Goal: Answer question/provide support: Answer question/provide support

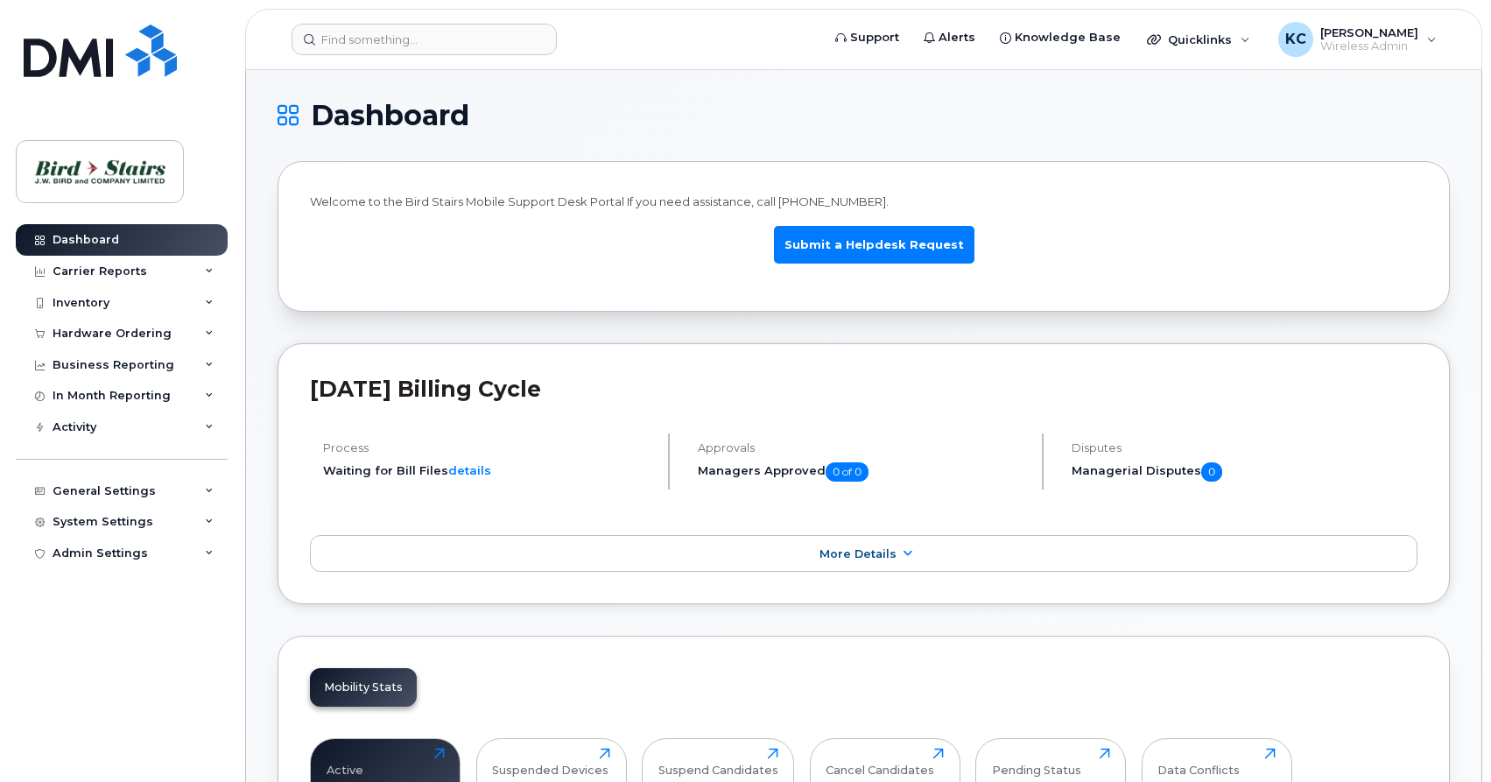
click at [100, 161] on img at bounding box center [99, 171] width 135 height 51
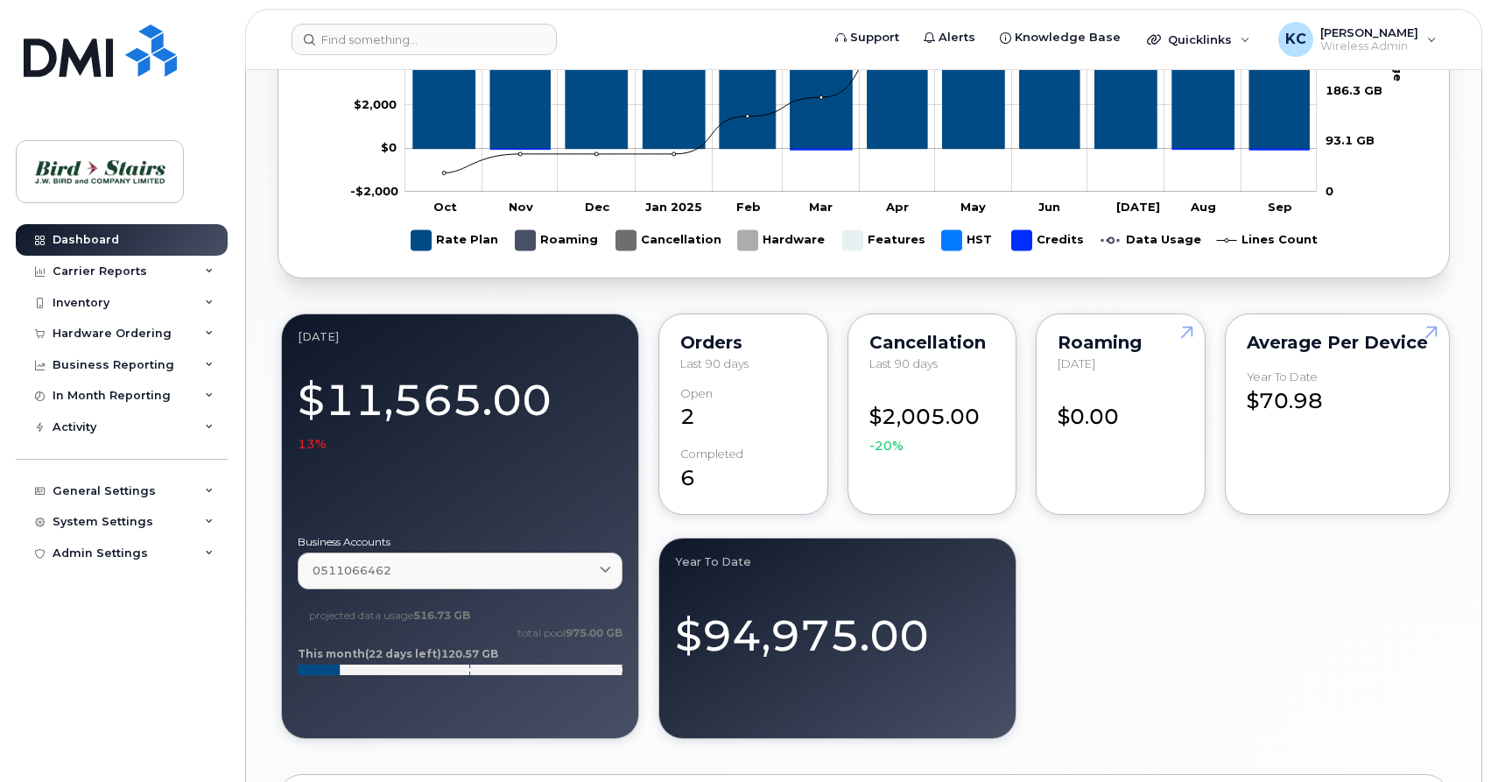
scroll to position [1608, 0]
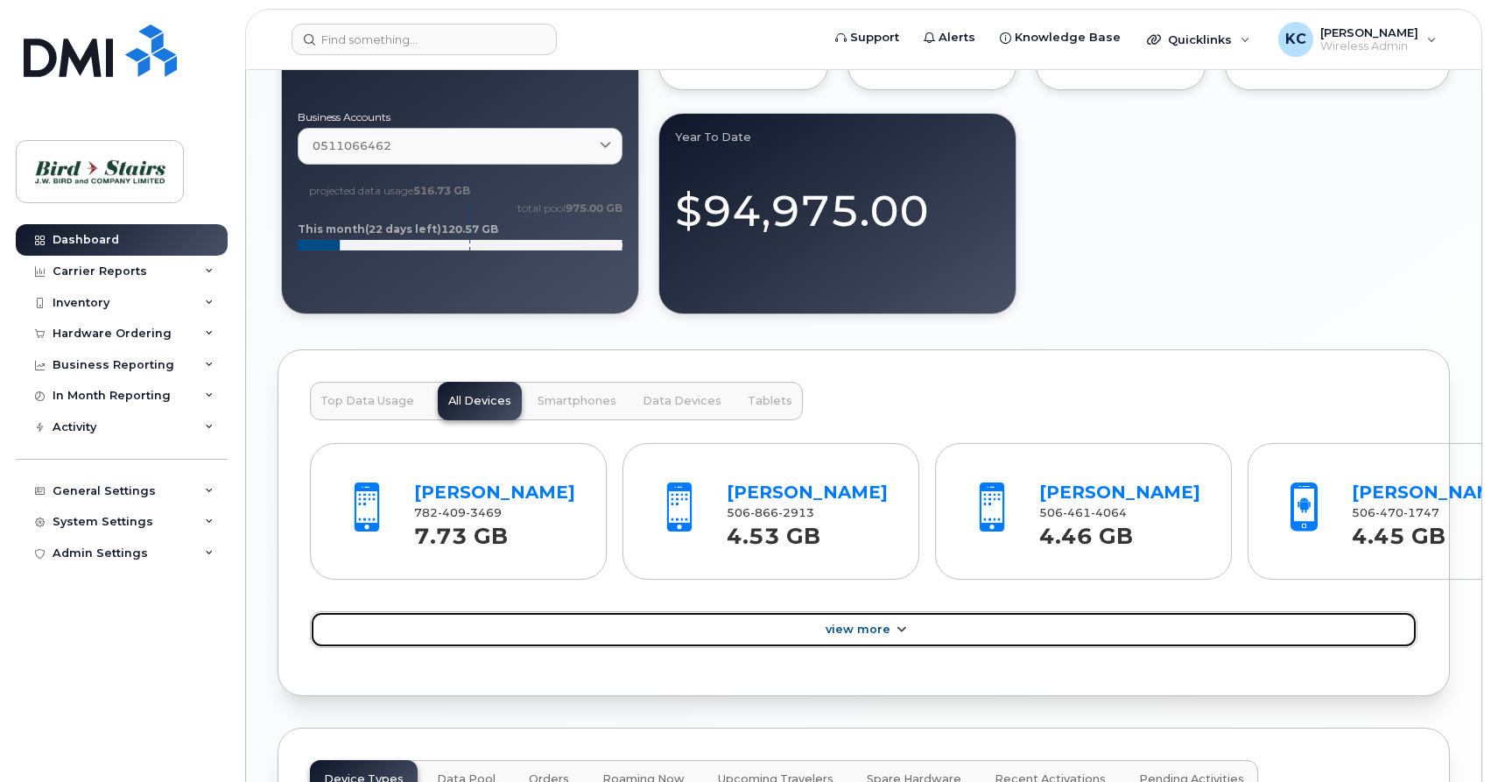
click at [856, 648] on link "View More" at bounding box center [864, 629] width 1108 height 37
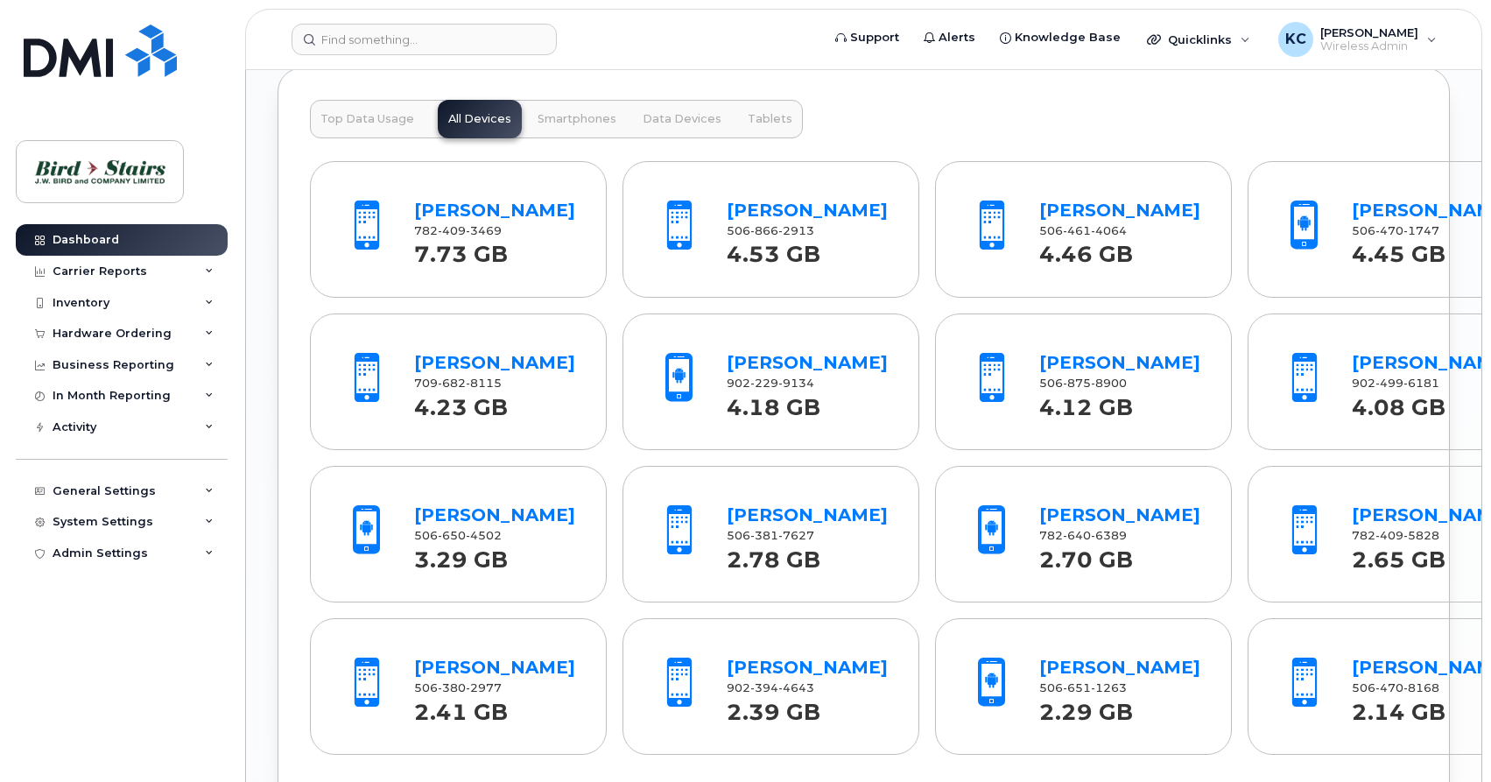
scroll to position [1876, 0]
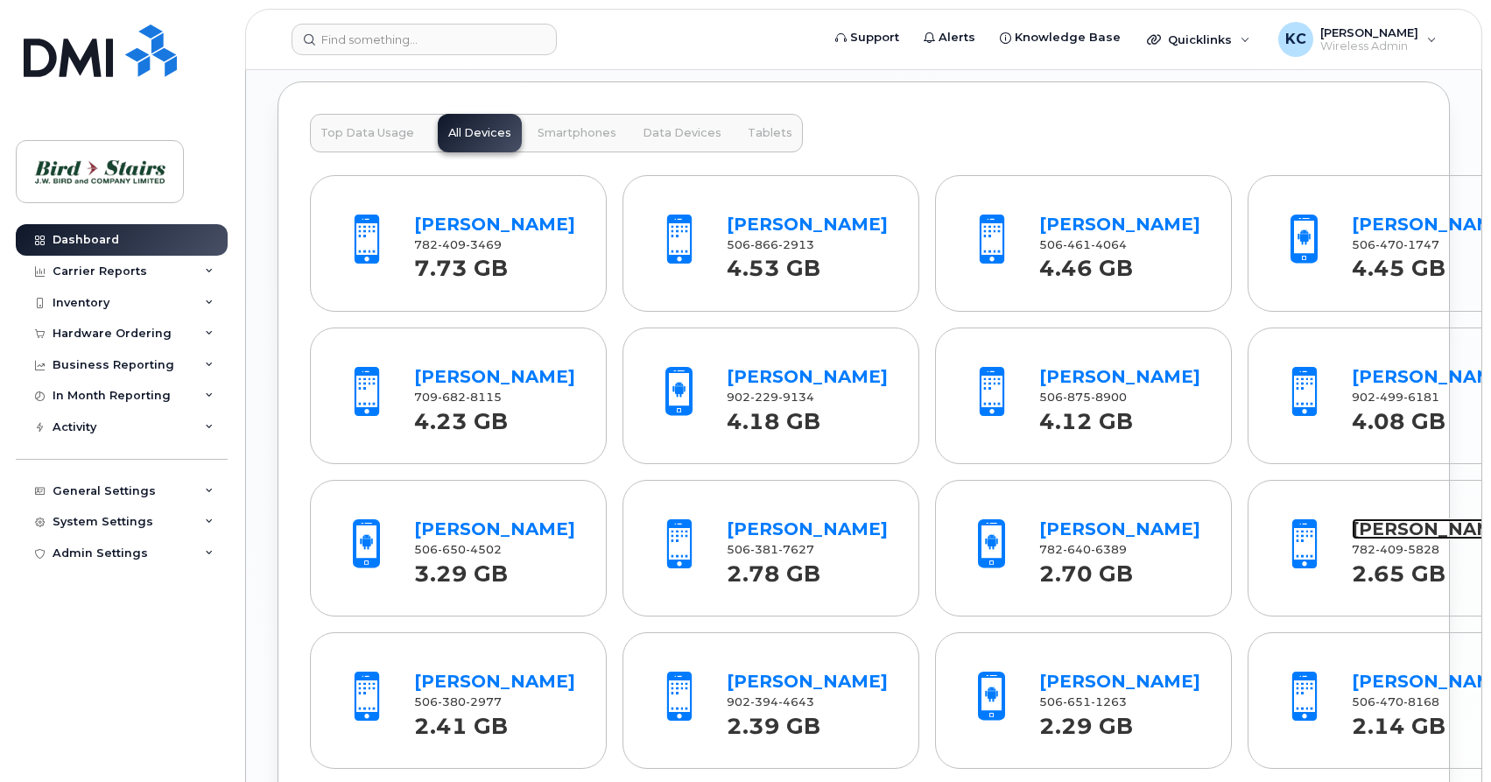
click at [1352, 539] on link "Corey Fougere" at bounding box center [1432, 528] width 161 height 21
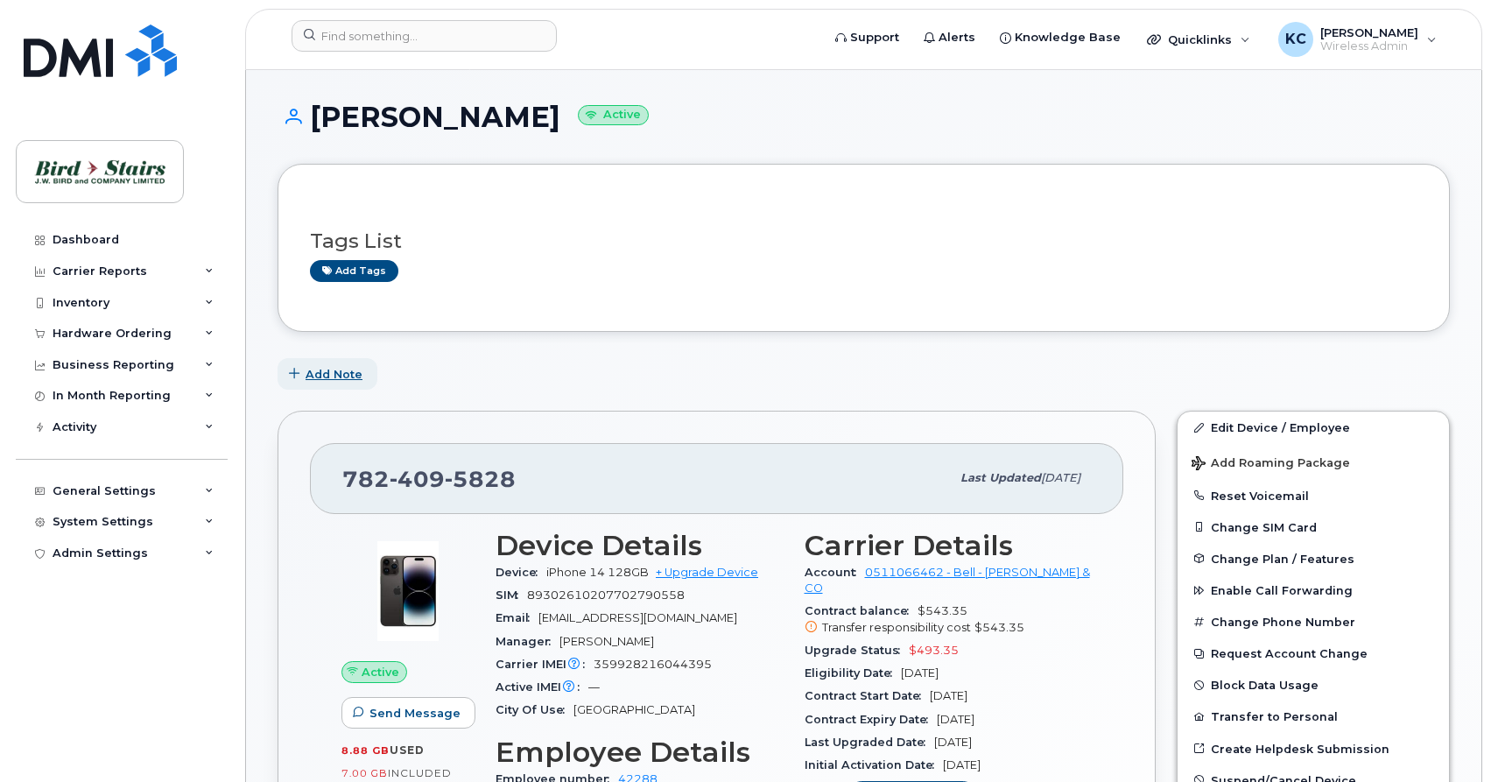
click at [316, 377] on span "Add Note" at bounding box center [334, 374] width 57 height 17
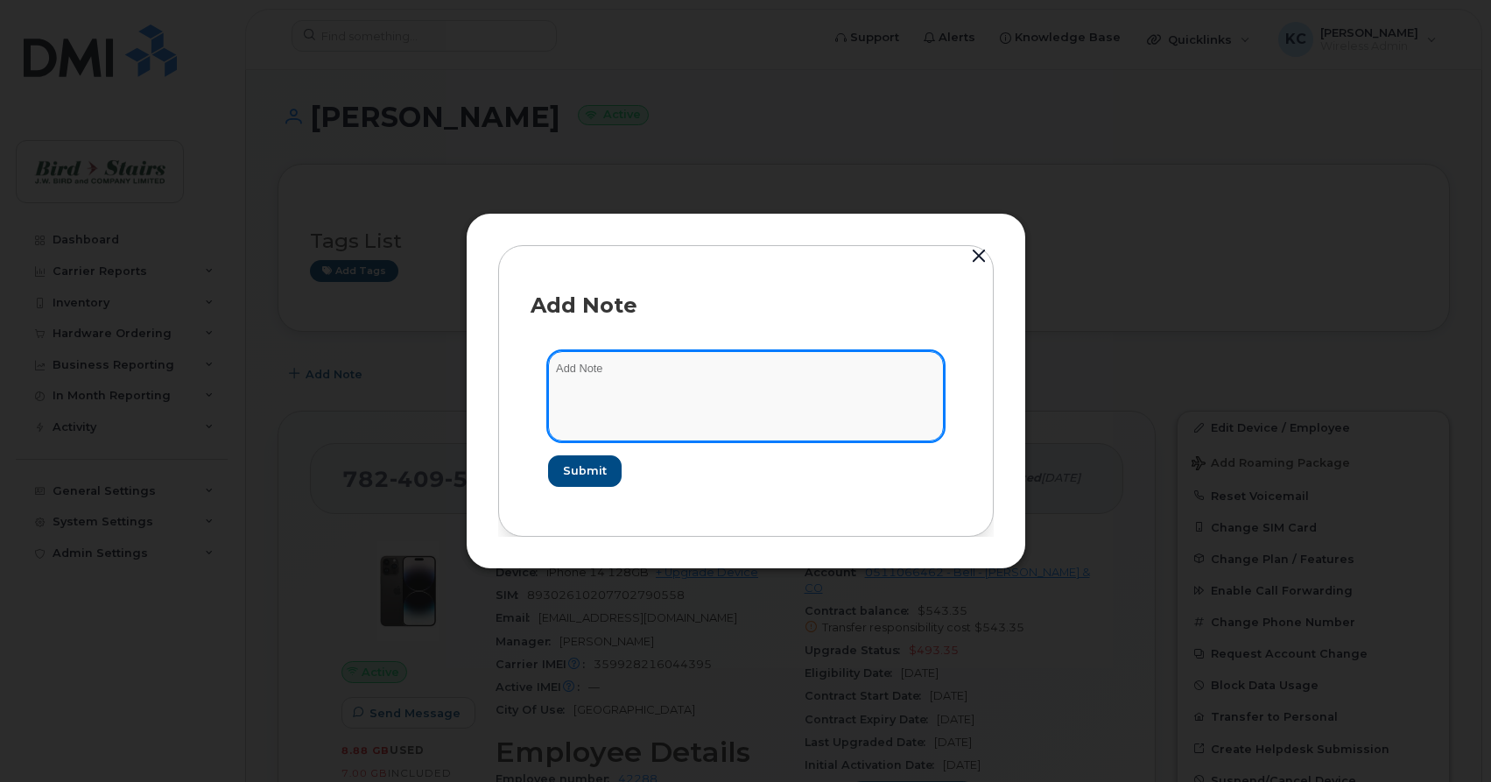
click at [633, 379] on textarea at bounding box center [746, 395] width 396 height 89
type textarea "having calling issues."
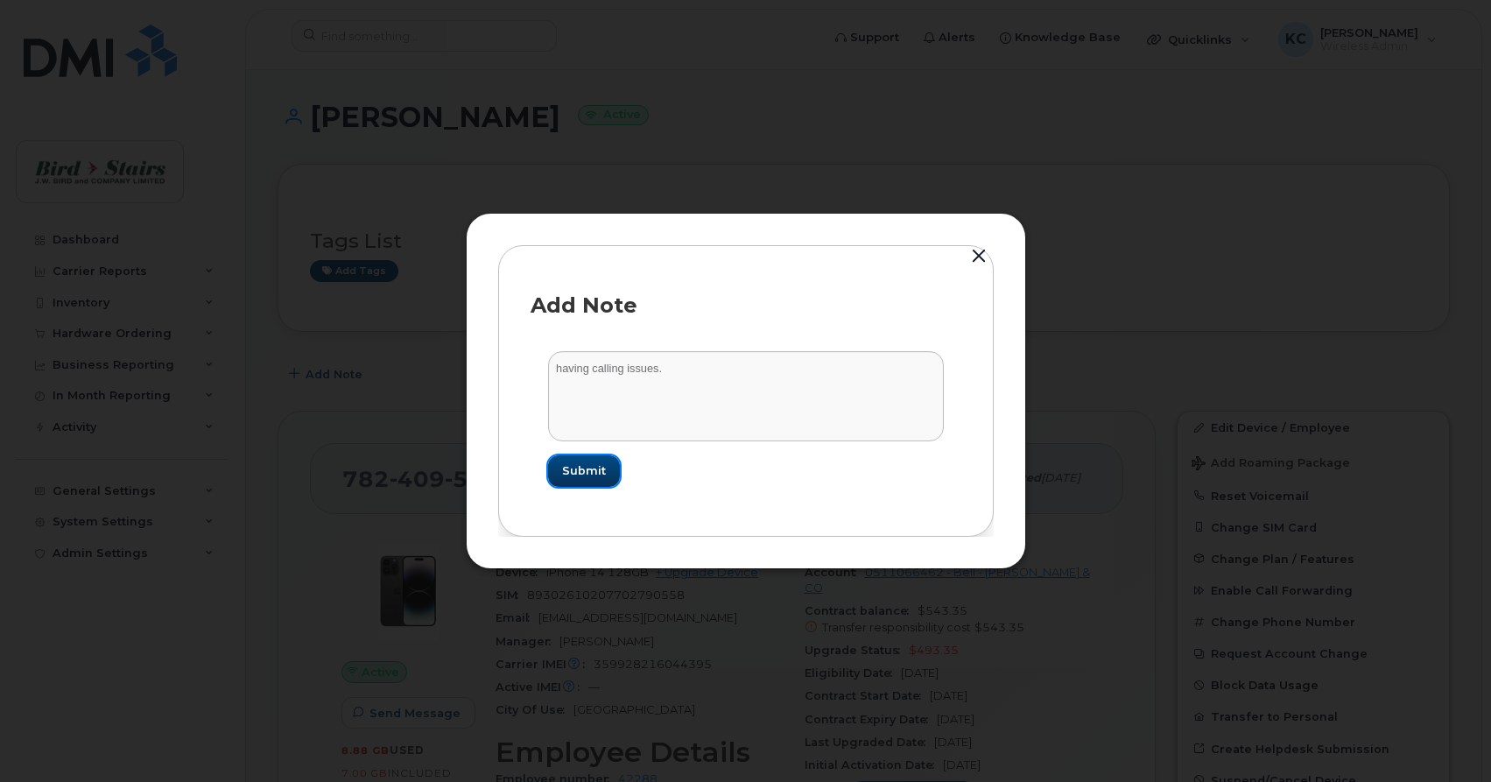
click at [589, 476] on span "Submit" at bounding box center [584, 470] width 44 height 17
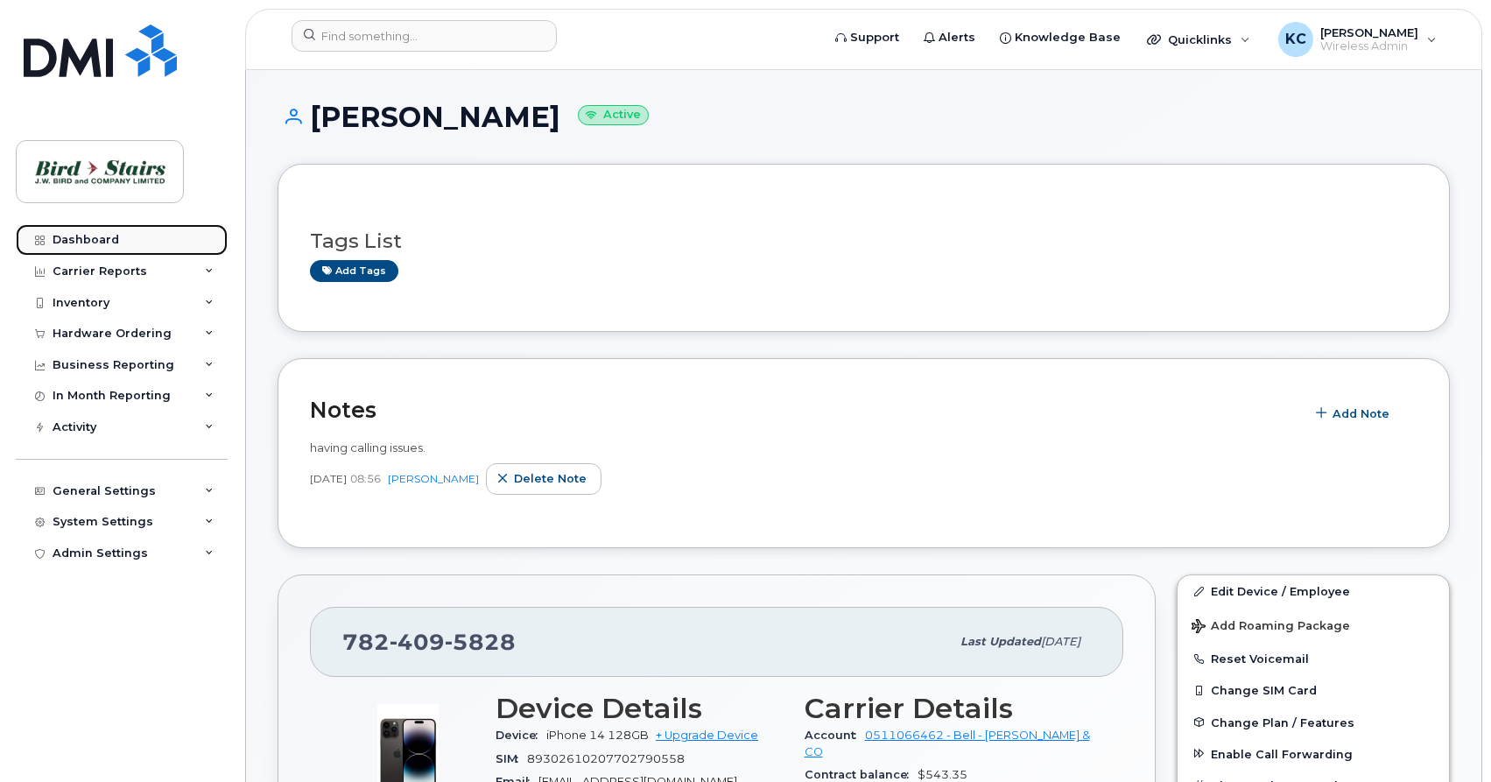
click at [96, 244] on div "Dashboard" at bounding box center [86, 240] width 67 height 14
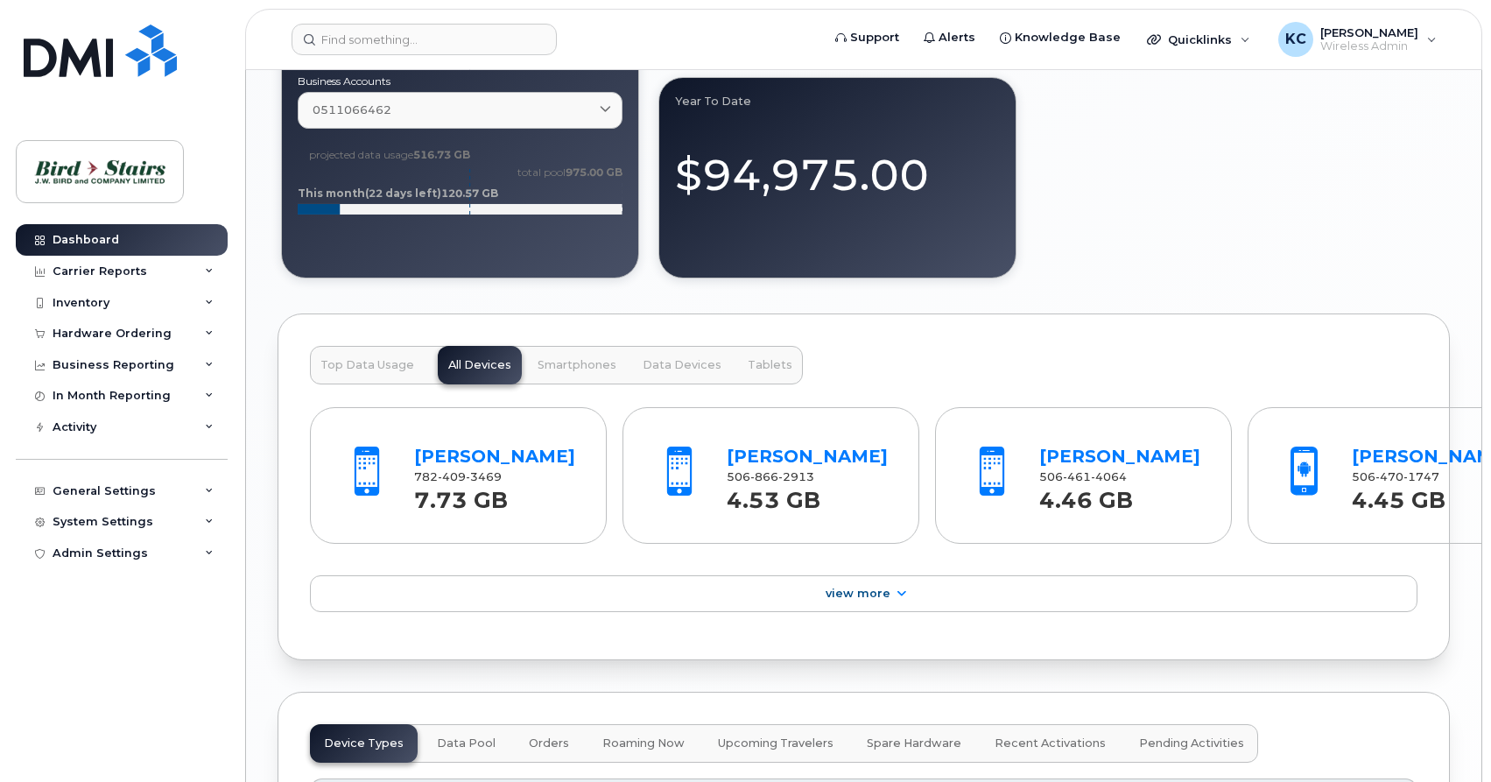
scroll to position [1786, 0]
